Goal: Find specific page/section: Find specific page/section

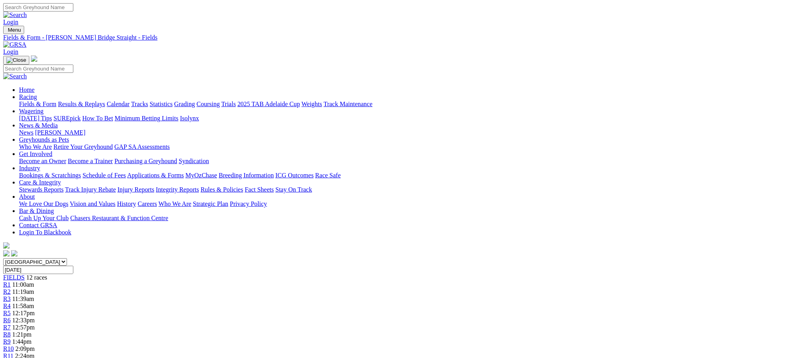
click at [56, 101] on link "Fields & Form" at bounding box center [37, 104] width 37 height 7
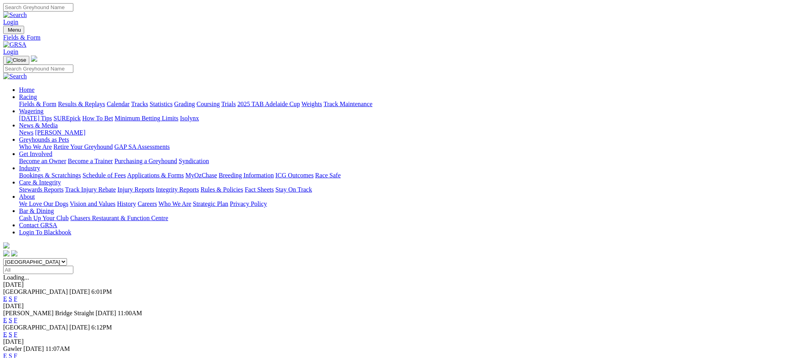
click at [17, 331] on link "F" at bounding box center [16, 334] width 4 height 7
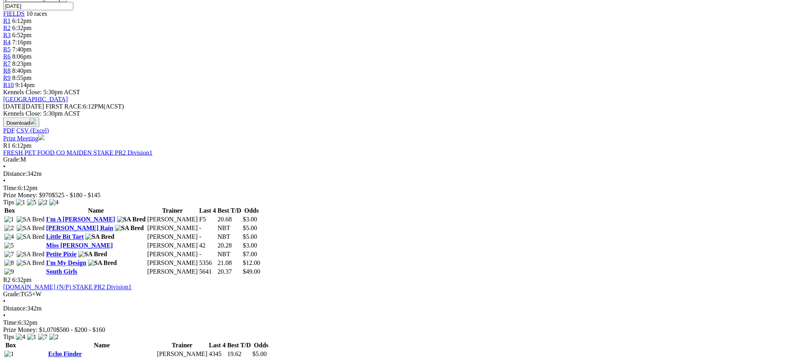
scroll to position [159, 0]
